Goal: Download file/media

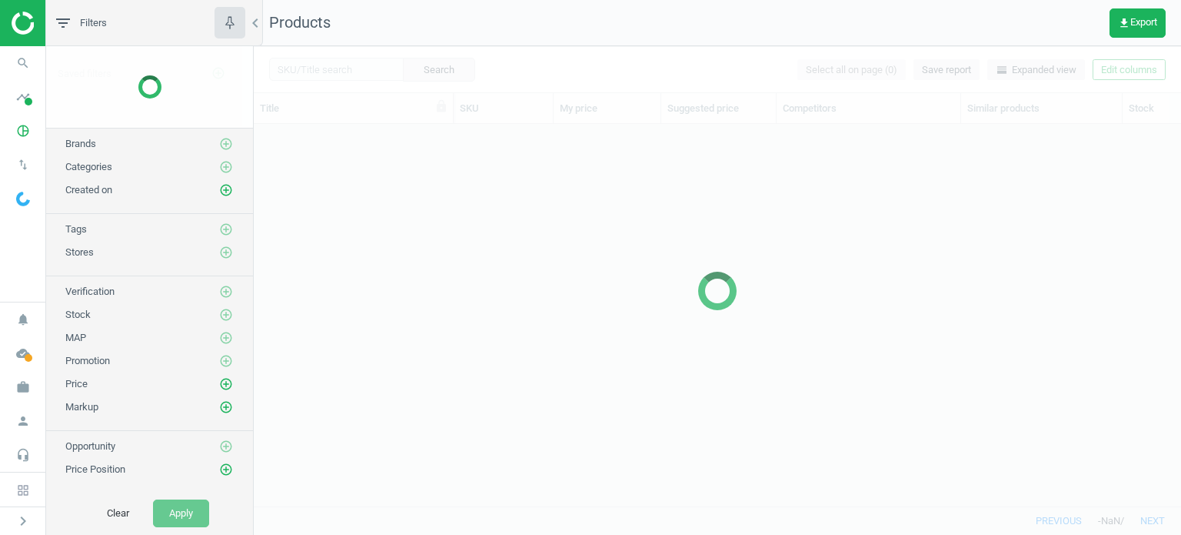
scroll to position [359, 915]
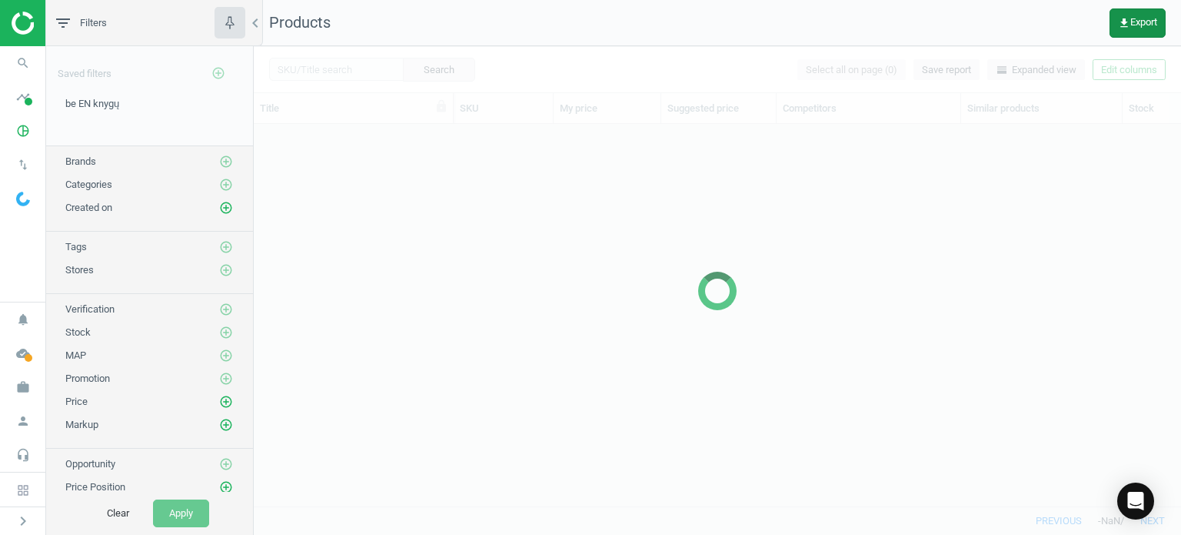
click at [1140, 21] on span "get_app Export" at bounding box center [1137, 23] width 39 height 12
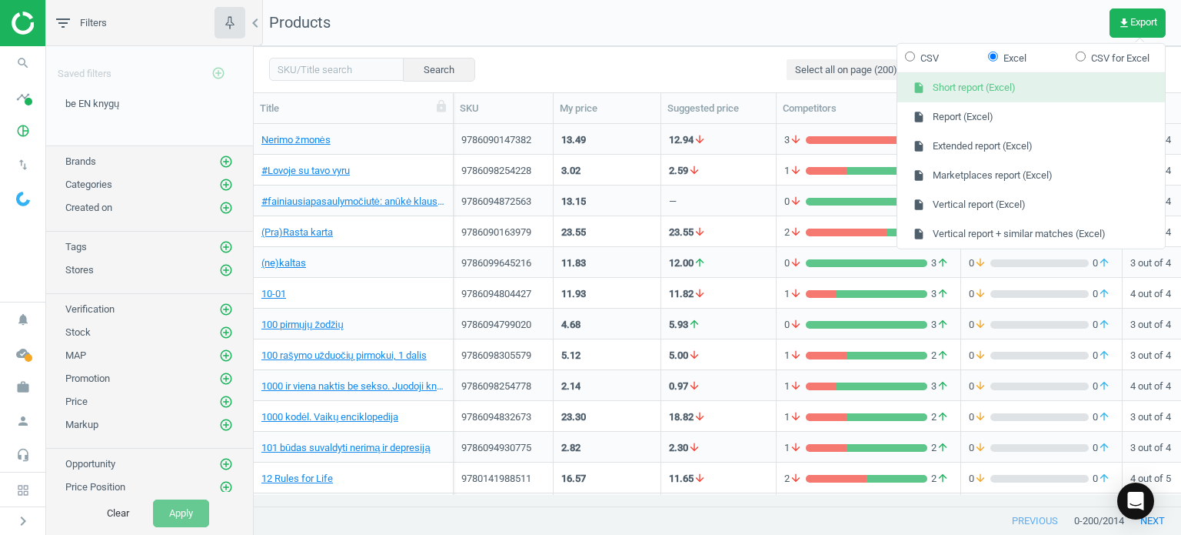
click at [987, 92] on button "insert_drive_file Short report (Excel)" at bounding box center [1032, 87] width 268 height 29
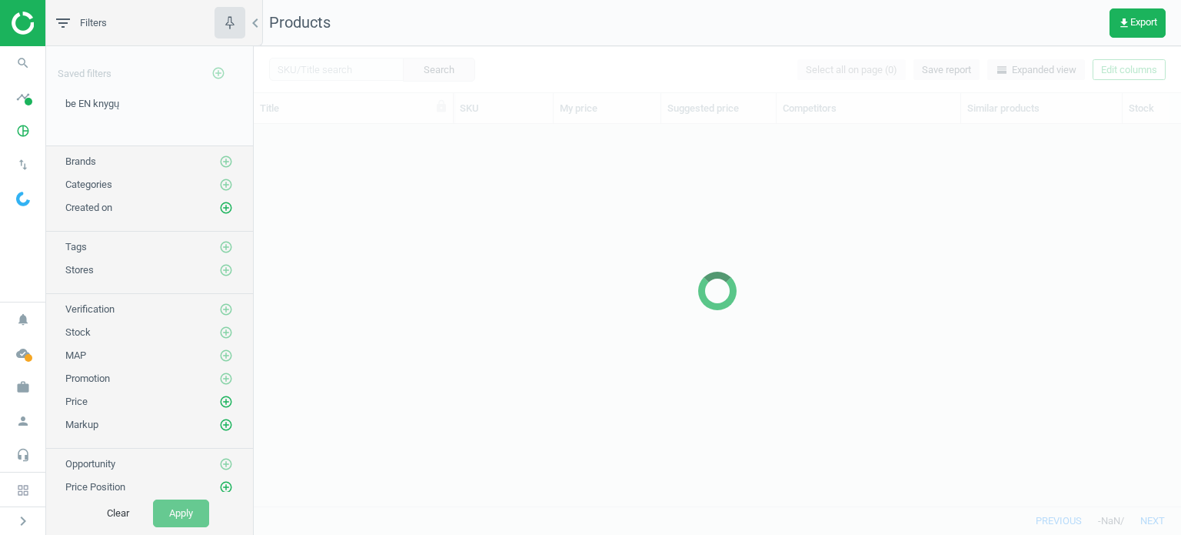
scroll to position [359, 915]
